Goal: Information Seeking & Learning: Learn about a topic

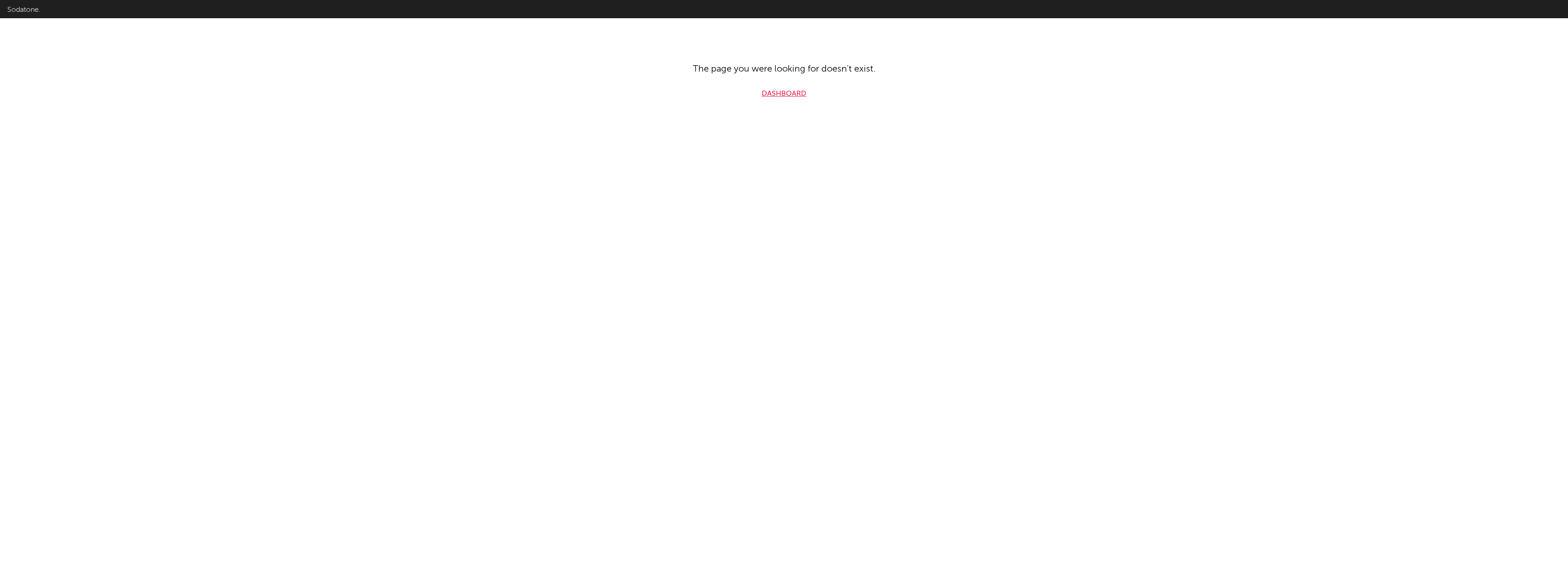
click at [780, 91] on link "Dashboard" at bounding box center [783, 94] width 44 height 11
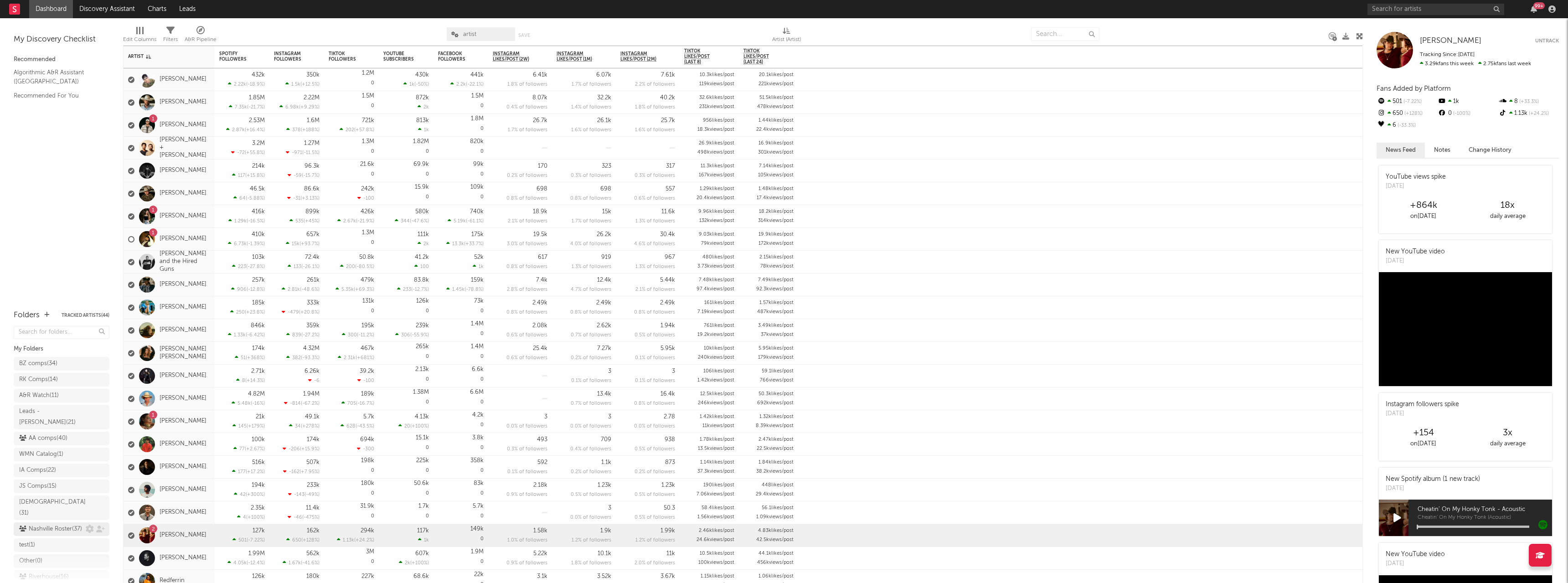
click at [61, 523] on div "Nashville Roster ( 37 )" at bounding box center [50, 529] width 63 height 11
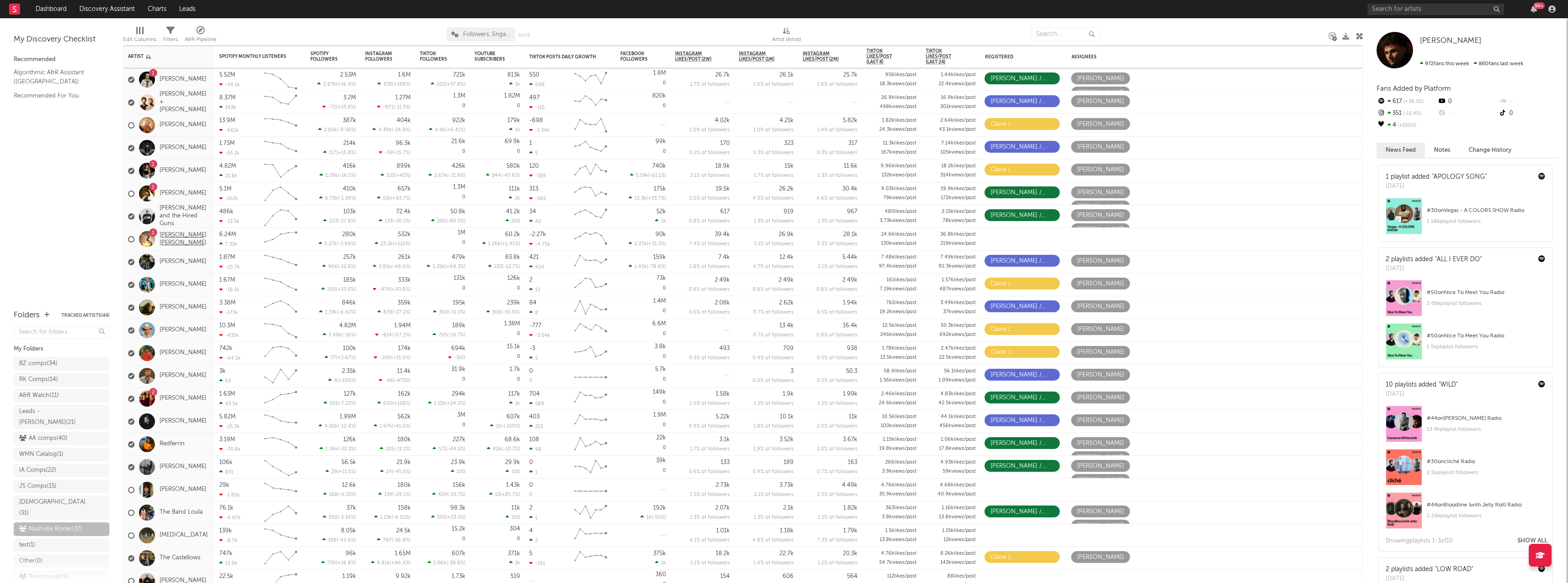
click at [169, 239] on link "[PERSON_NAME] [PERSON_NAME]" at bounding box center [184, 239] width 51 height 15
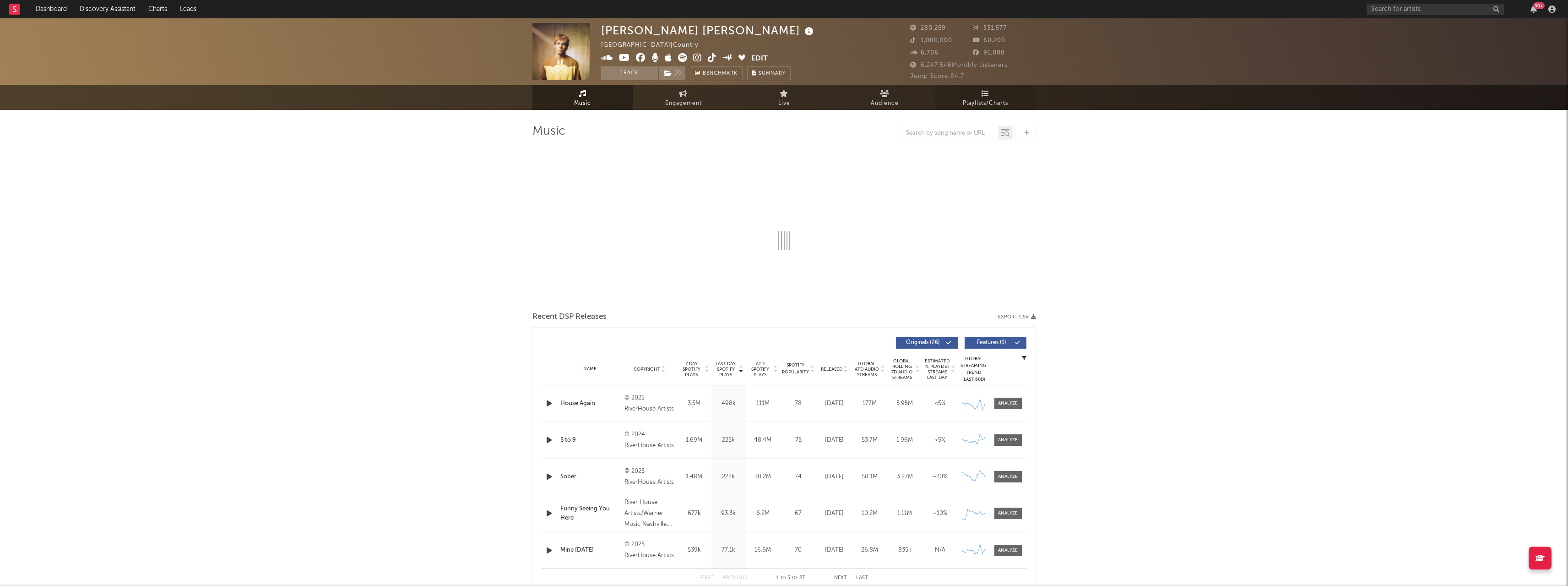
select select "6m"
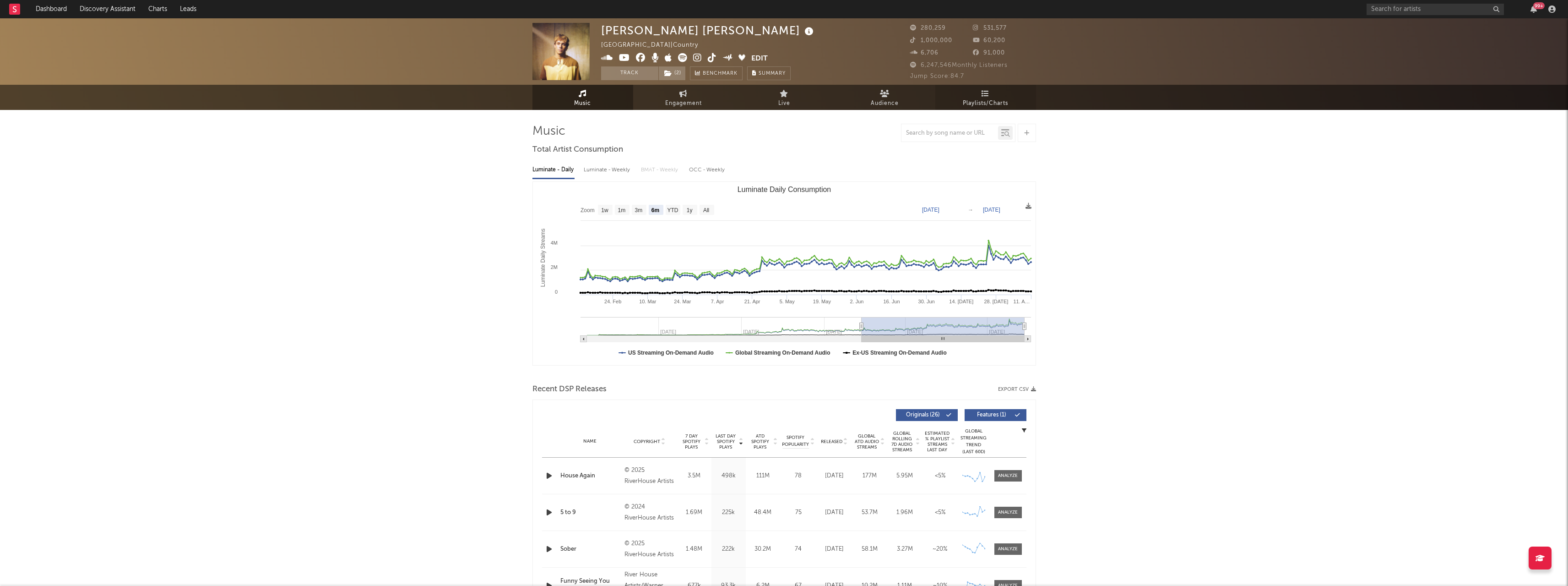
click at [1008, 98] on span "Playlists/Charts" at bounding box center [985, 103] width 45 height 11
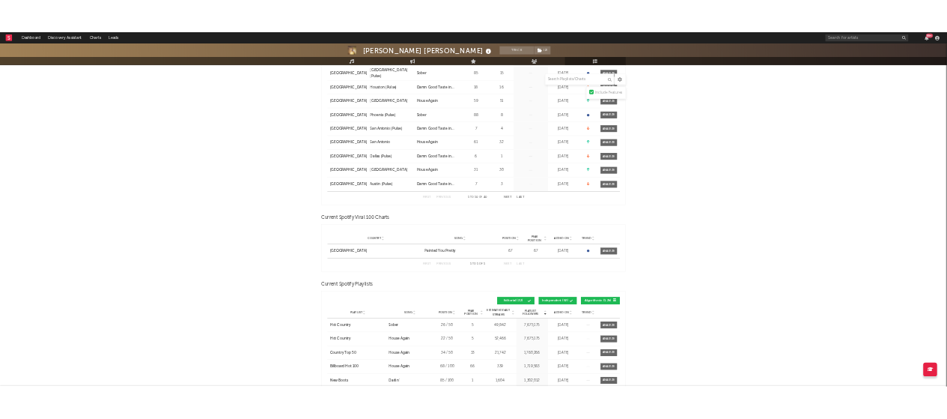
scroll to position [362, 0]
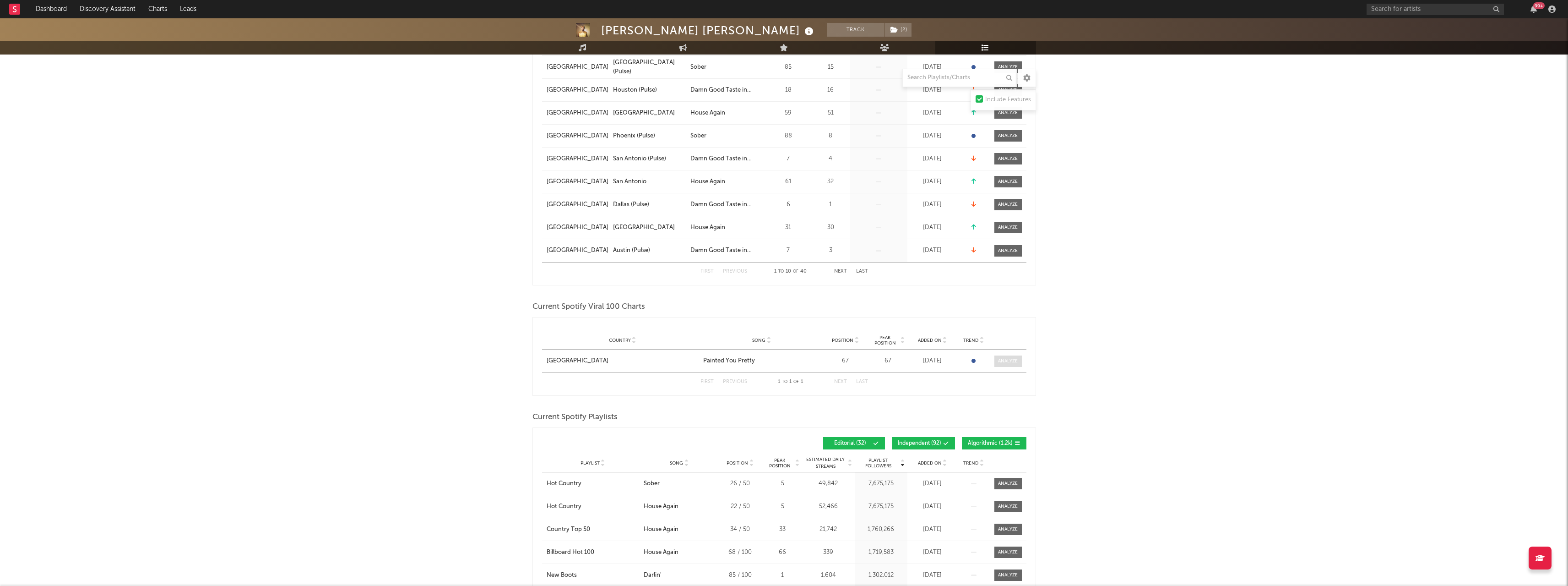
click at [1002, 355] on span at bounding box center [1007, 361] width 28 height 12
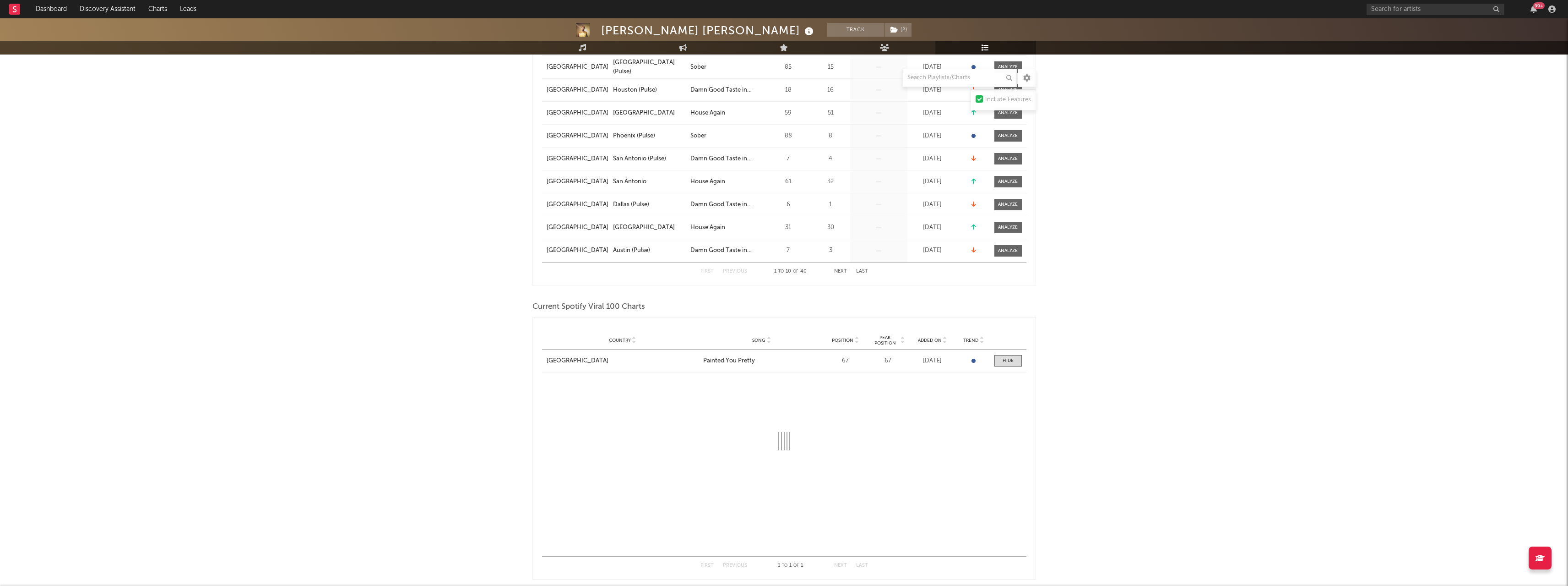
select select "1w"
